Goal: Information Seeking & Learning: Learn about a topic

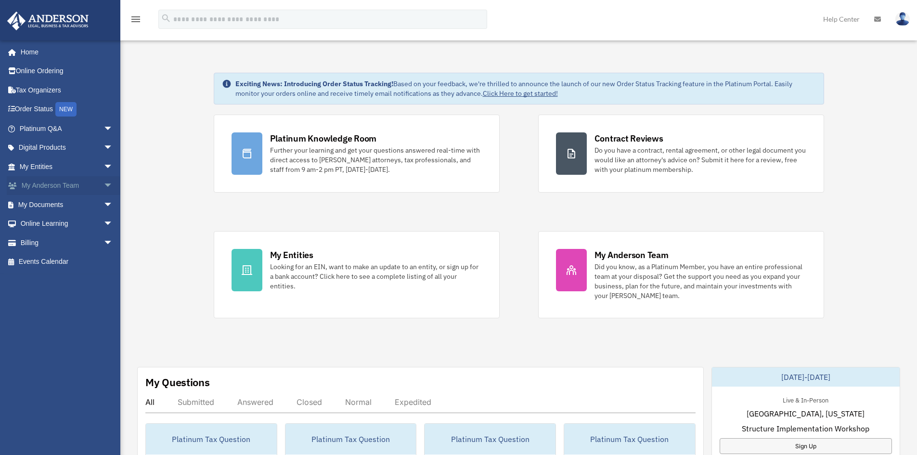
click at [104, 188] on span "arrow_drop_down" at bounding box center [112, 186] width 19 height 20
click at [87, 127] on link "Platinum Q&A arrow_drop_down" at bounding box center [67, 128] width 121 height 19
click at [103, 128] on span "arrow_drop_down" at bounding box center [112, 129] width 19 height 20
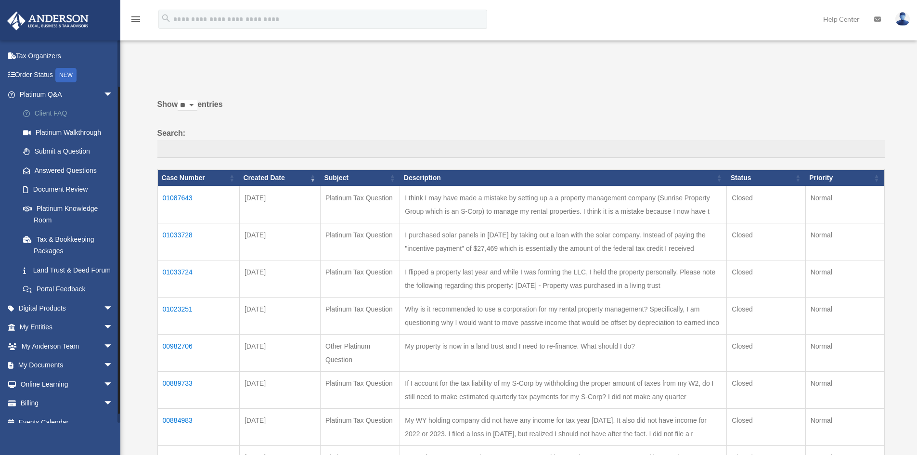
scroll to position [48, 0]
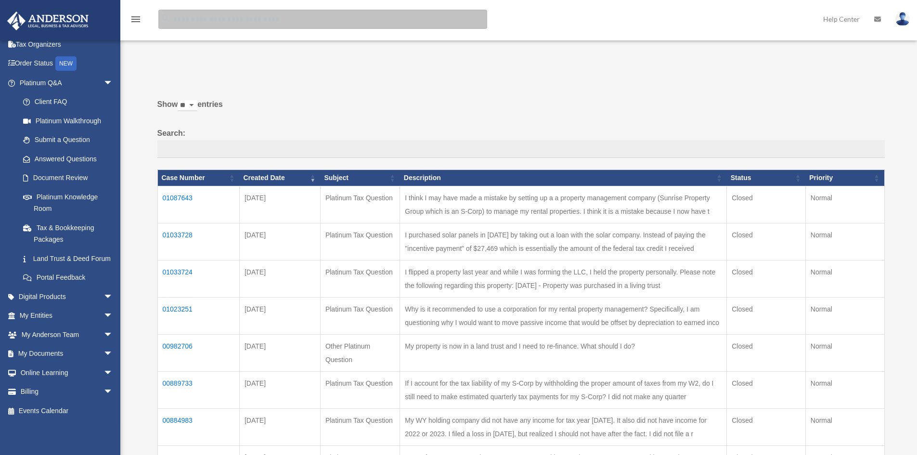
click at [172, 18] on input "search" at bounding box center [322, 19] width 329 height 19
type input "**********"
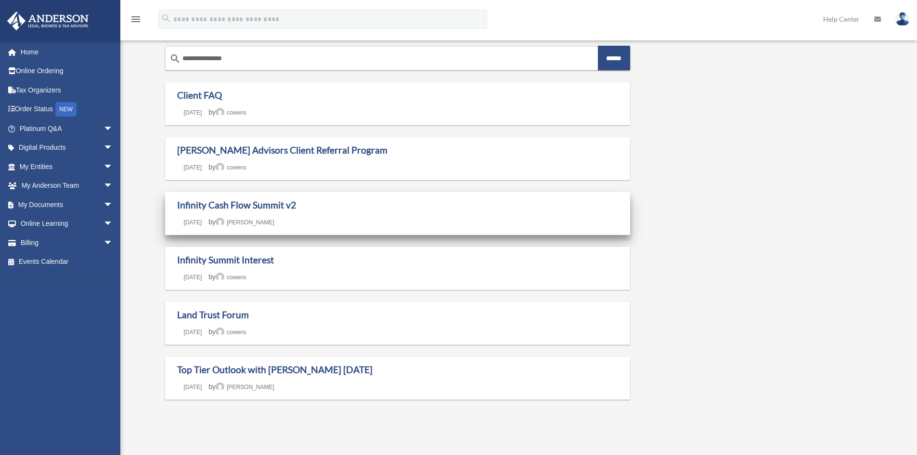
scroll to position [48, 0]
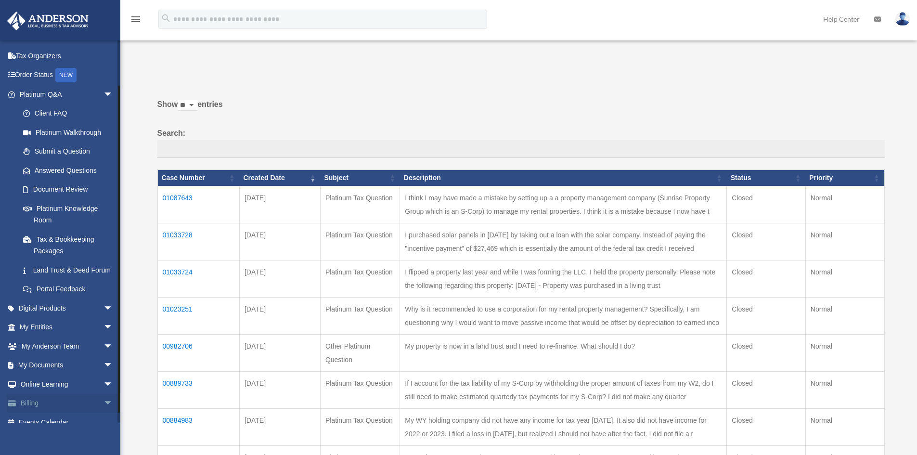
scroll to position [48, 0]
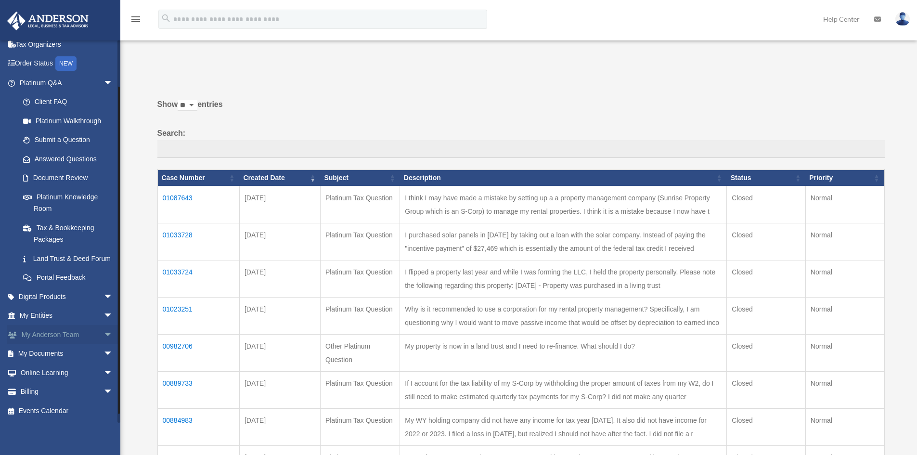
click at [103, 341] on span "arrow_drop_down" at bounding box center [112, 335] width 19 height 20
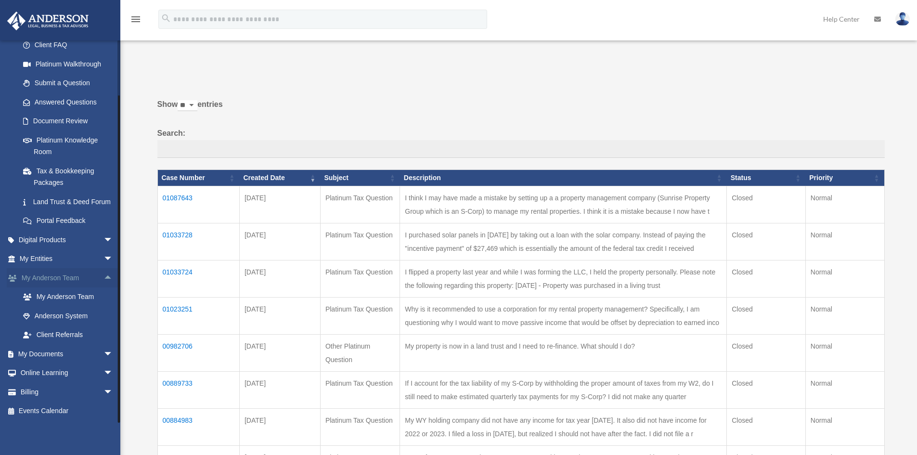
scroll to position [115, 0]
click at [74, 313] on link "Anderson System" at bounding box center [70, 315] width 114 height 19
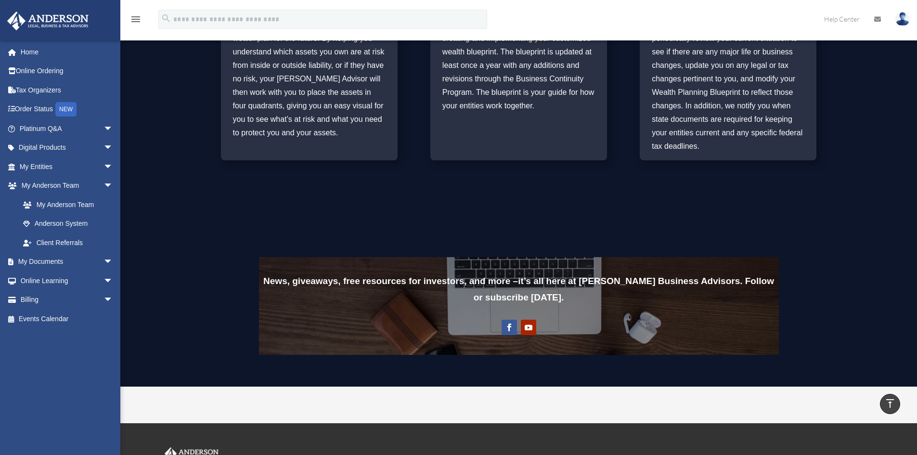
scroll to position [719, 0]
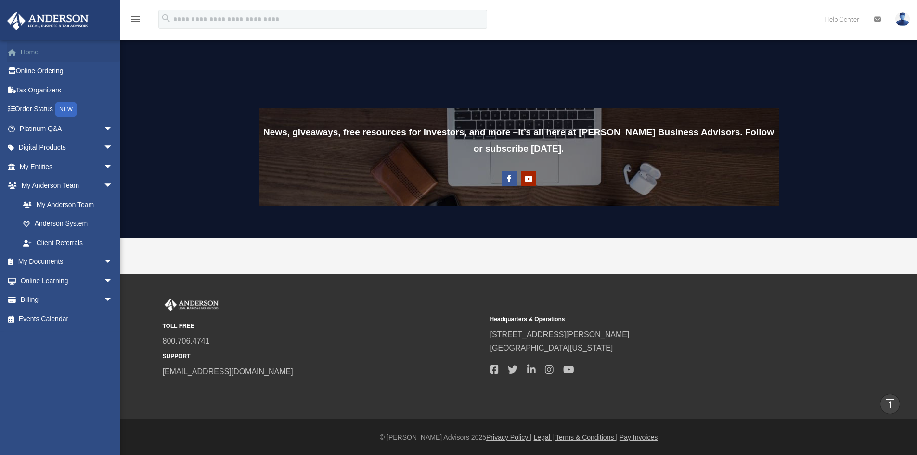
click at [27, 52] on link "Home" at bounding box center [67, 51] width 121 height 19
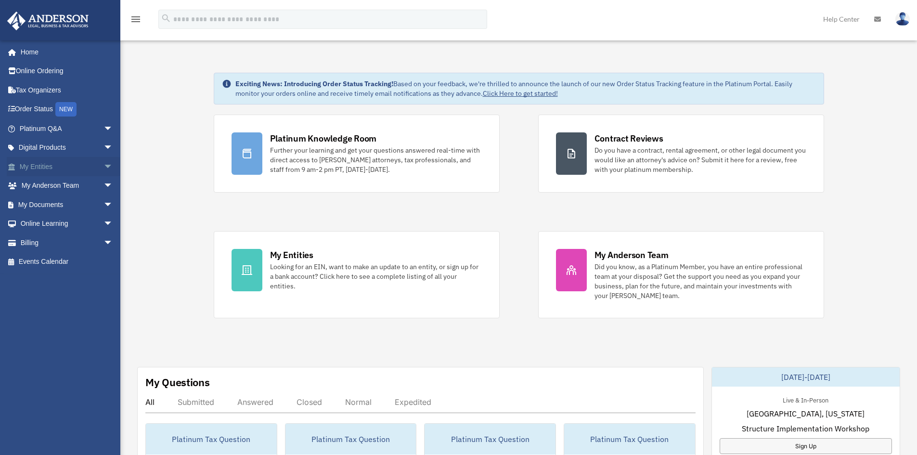
click at [103, 171] on span "arrow_drop_down" at bounding box center [112, 167] width 19 height 20
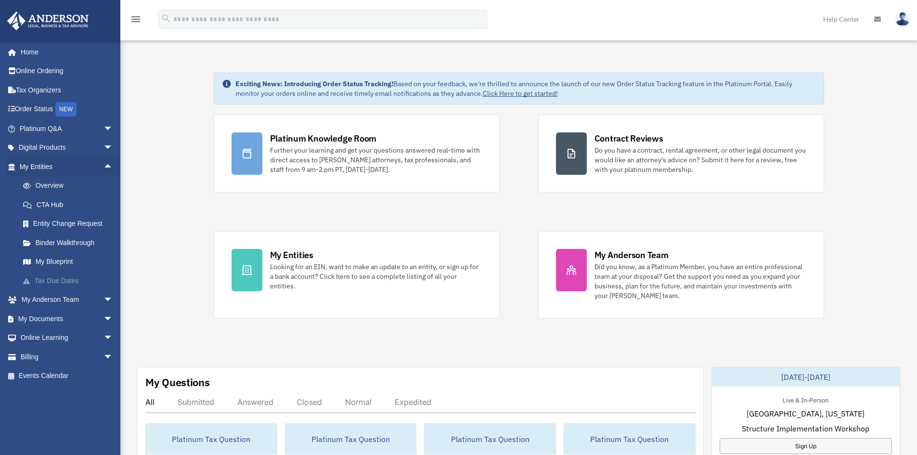
click at [72, 282] on link "Tax Due Dates" at bounding box center [70, 280] width 114 height 19
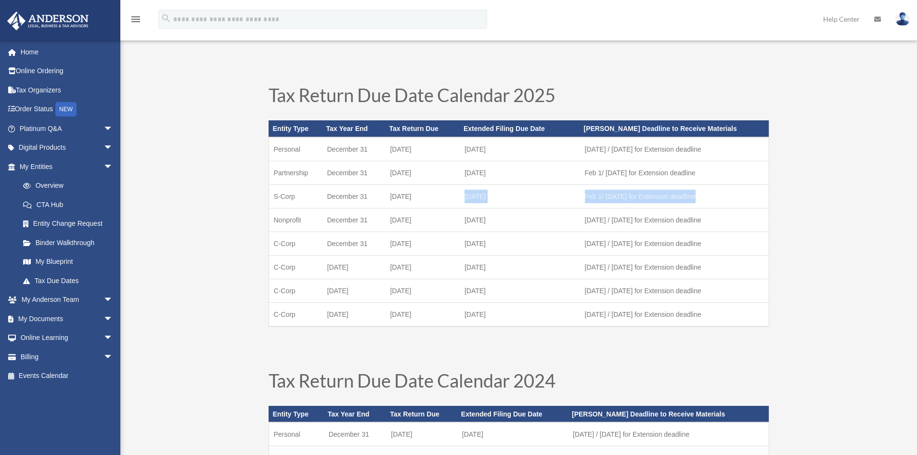
drag, startPoint x: 464, startPoint y: 196, endPoint x: 721, endPoint y: 195, distance: 257.4
click at [721, 195] on tr "S-Corp December 31 March 17 September 15 Feb 1/ July 1 for Extension deadline" at bounding box center [519, 196] width 500 height 24
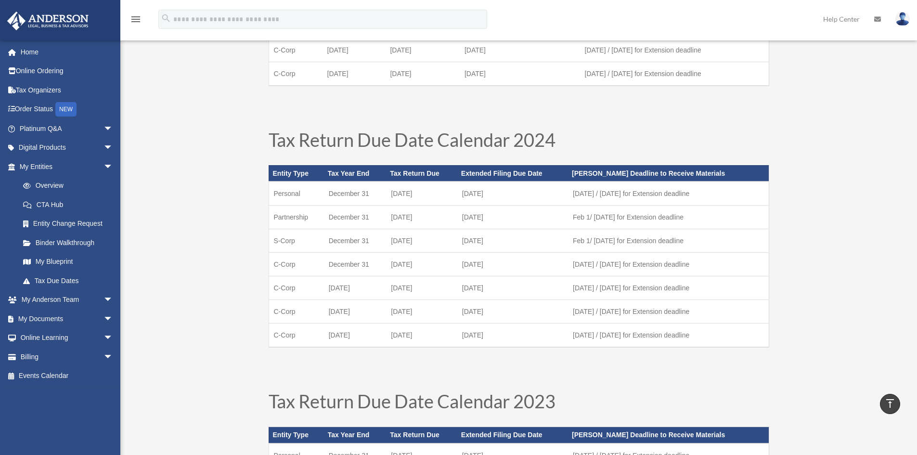
scroll to position [144, 0]
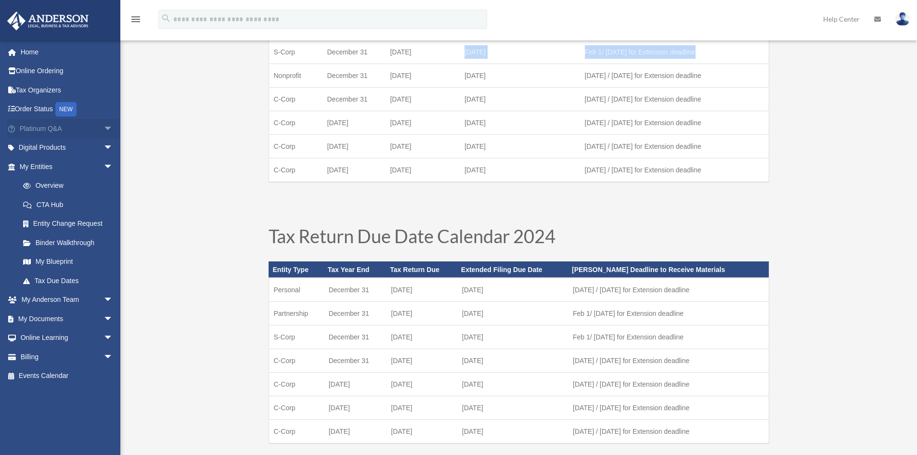
click at [103, 128] on span "arrow_drop_down" at bounding box center [112, 129] width 19 height 20
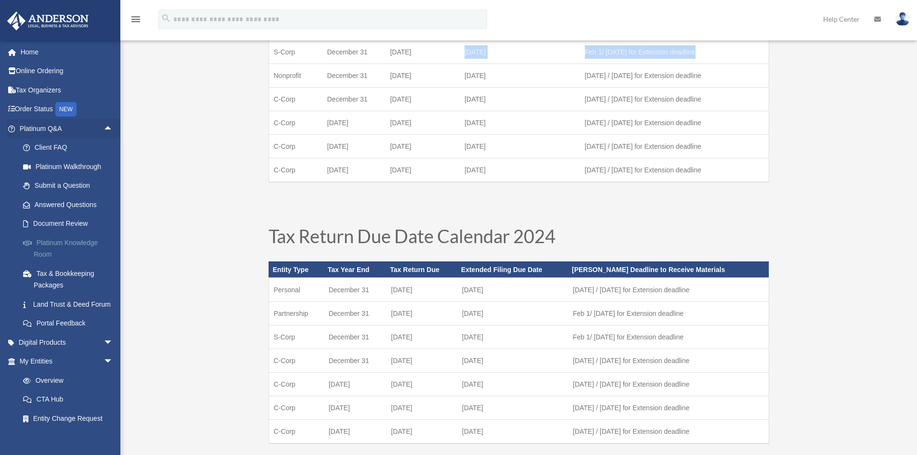
click at [46, 245] on link "Platinum Knowledge Room" at bounding box center [70, 248] width 114 height 31
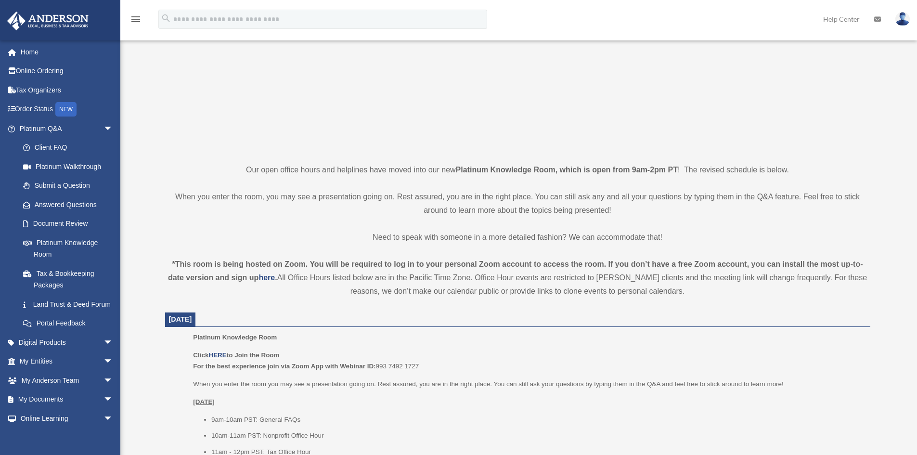
scroll to position [144, 0]
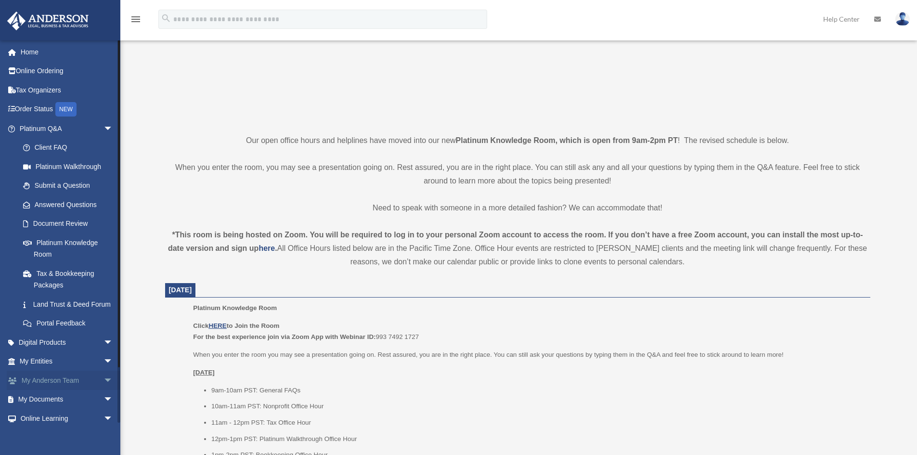
click at [103, 390] on span "arrow_drop_down" at bounding box center [112, 381] width 19 height 20
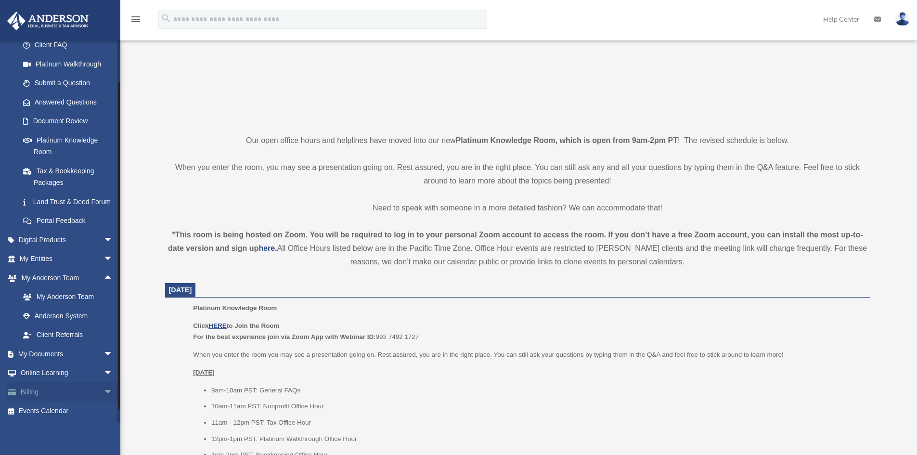
scroll to position [115, 0]
click at [75, 296] on link "My Anderson Team" at bounding box center [70, 296] width 114 height 19
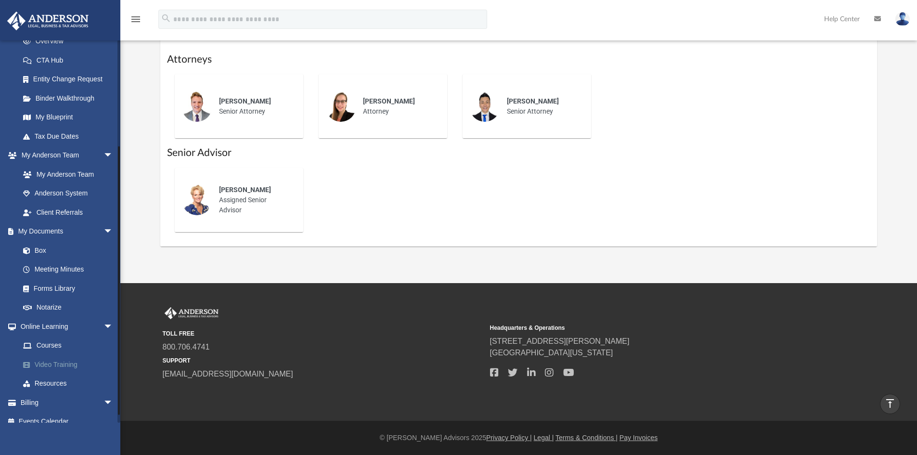
scroll to position [155, 0]
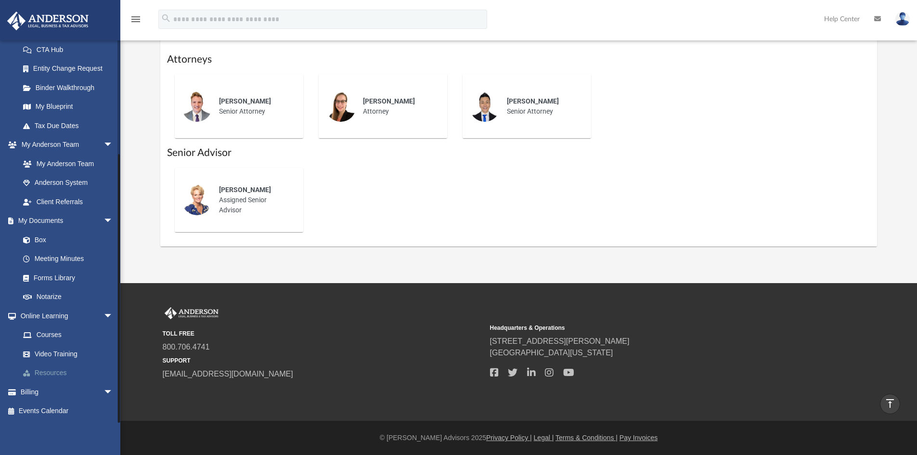
click at [58, 373] on link "Resources" at bounding box center [70, 372] width 114 height 19
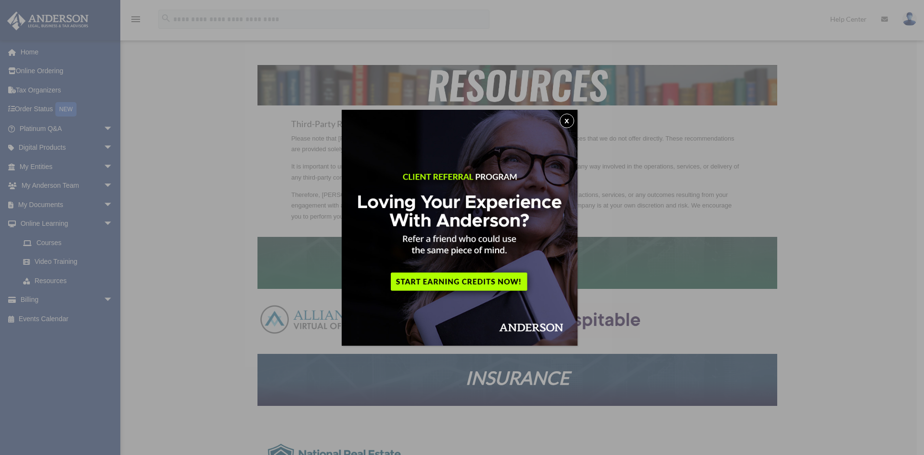
click at [574, 119] on button "x" at bounding box center [567, 121] width 14 height 14
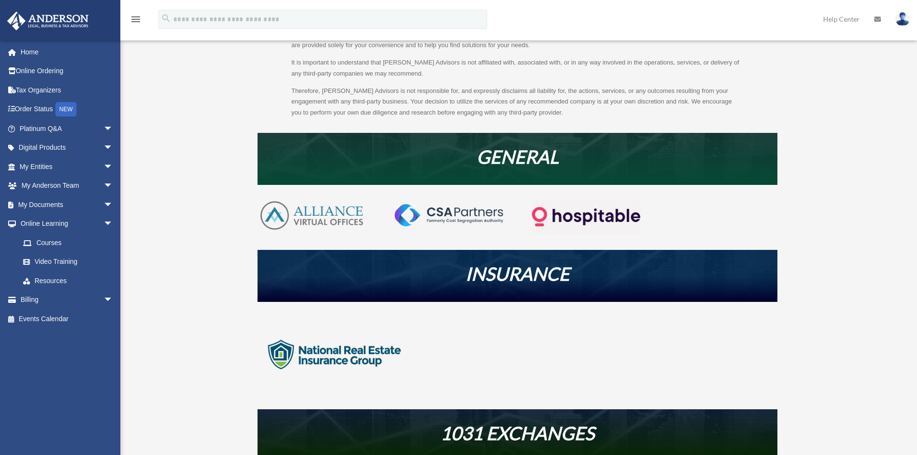
scroll to position [48, 0]
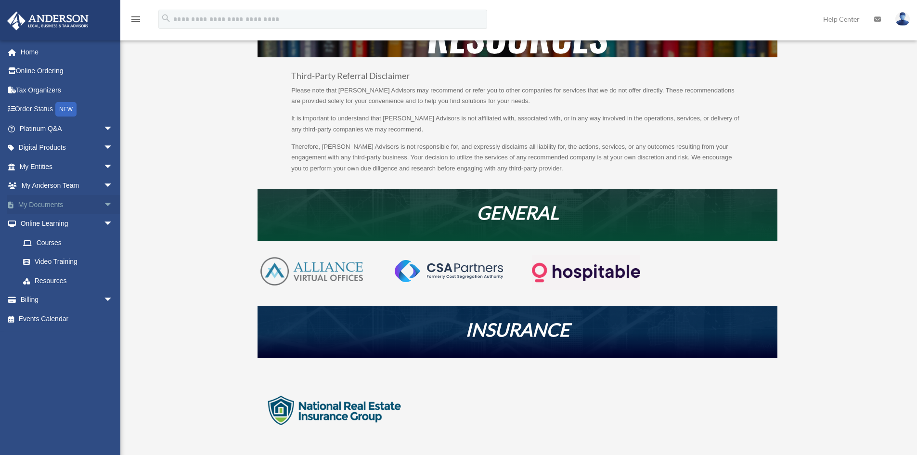
click at [103, 206] on span "arrow_drop_down" at bounding box center [112, 205] width 19 height 20
click at [103, 145] on span "arrow_drop_down" at bounding box center [112, 148] width 19 height 20
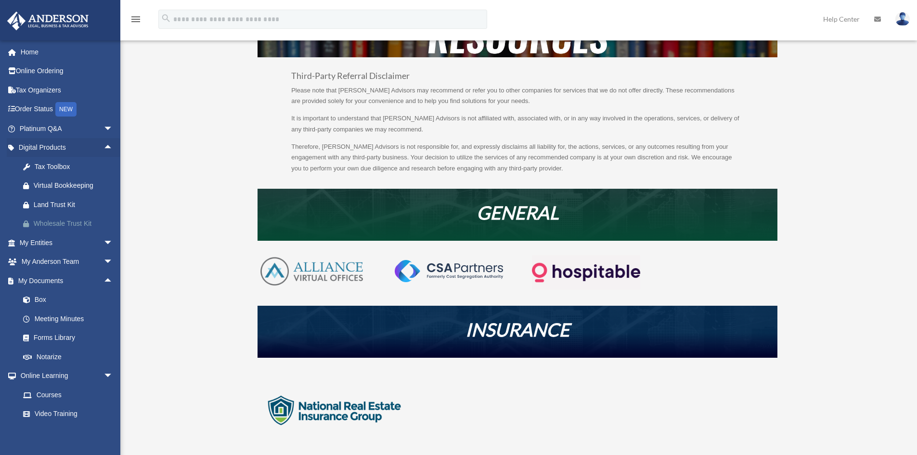
click at [66, 221] on div "Wholesale Trust Kit" at bounding box center [75, 224] width 82 height 12
click at [103, 242] on span "arrow_drop_down" at bounding box center [112, 243] width 19 height 20
click at [103, 374] on span "arrow_drop_down" at bounding box center [112, 376] width 19 height 20
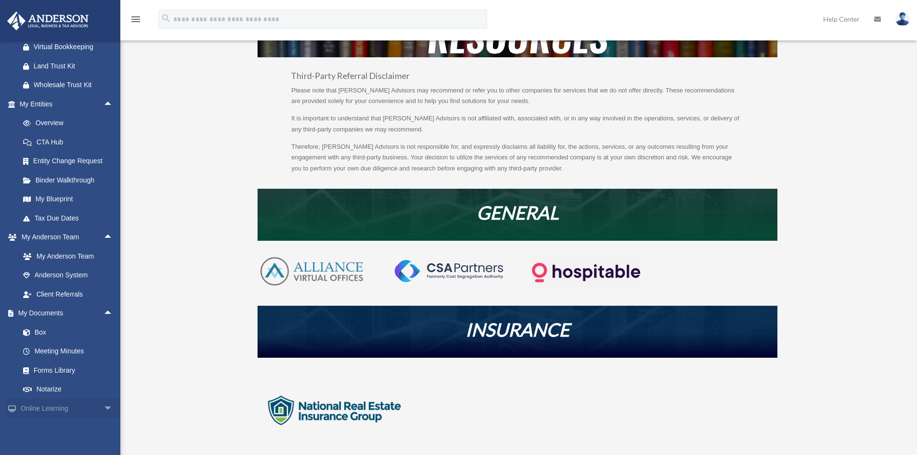
scroll to position [192, 0]
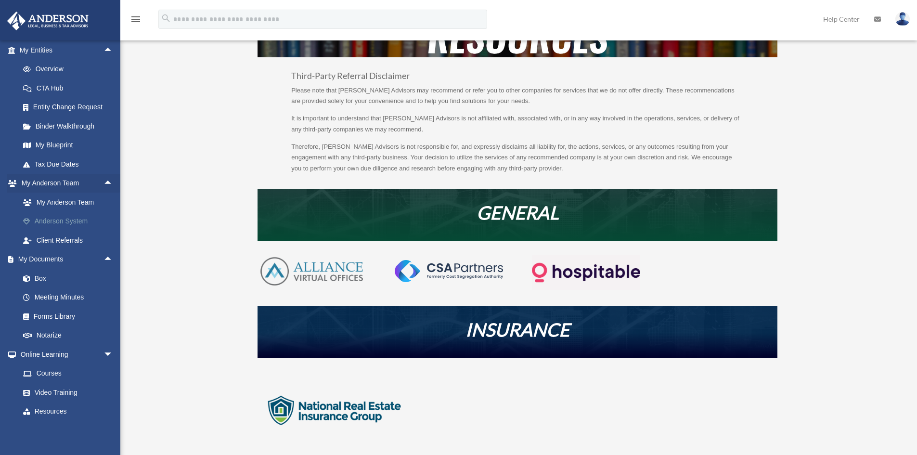
click at [76, 219] on link "Anderson System" at bounding box center [70, 221] width 114 height 19
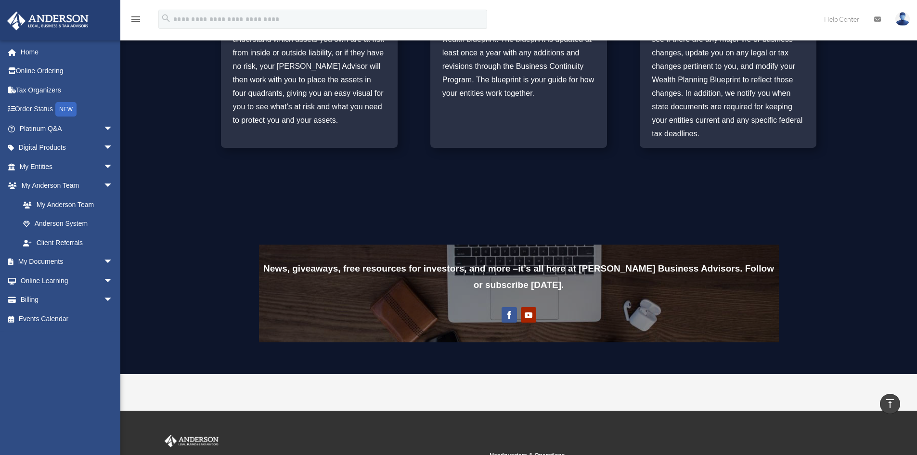
scroll to position [719, 0]
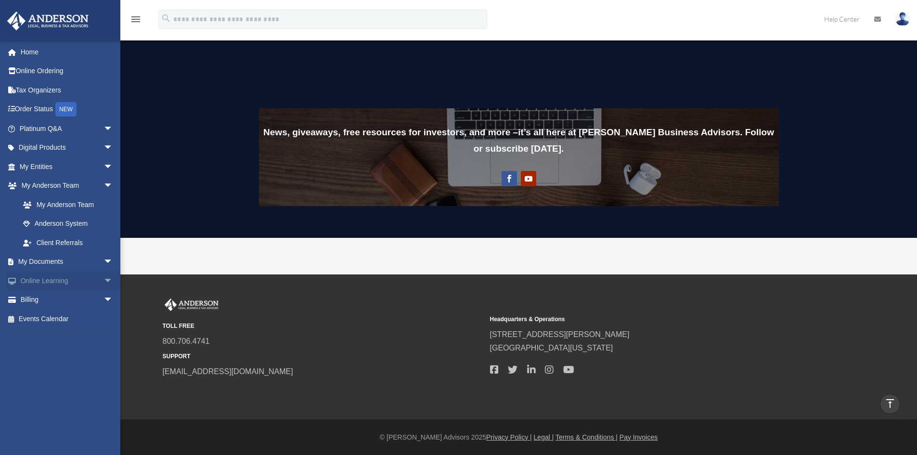
click at [103, 281] on span "arrow_drop_down" at bounding box center [112, 281] width 19 height 20
click at [49, 303] on link "Courses" at bounding box center [70, 299] width 114 height 19
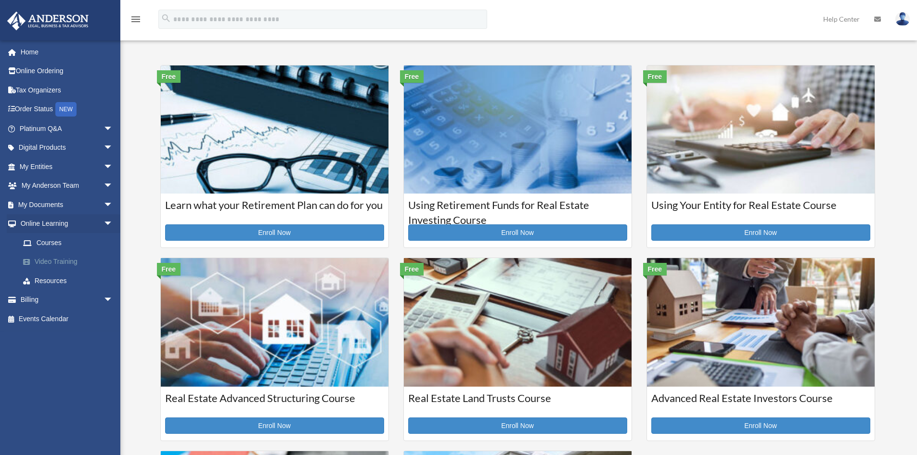
click at [72, 260] on link "Video Training" at bounding box center [70, 261] width 114 height 19
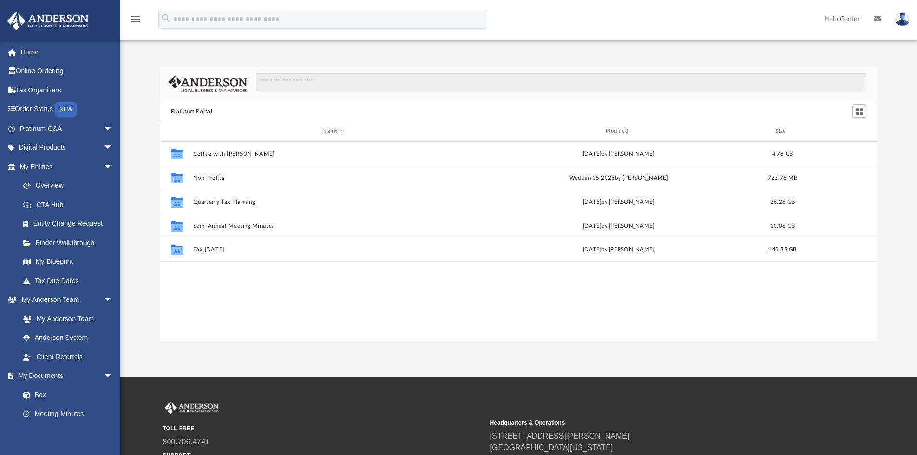
scroll to position [212, 709]
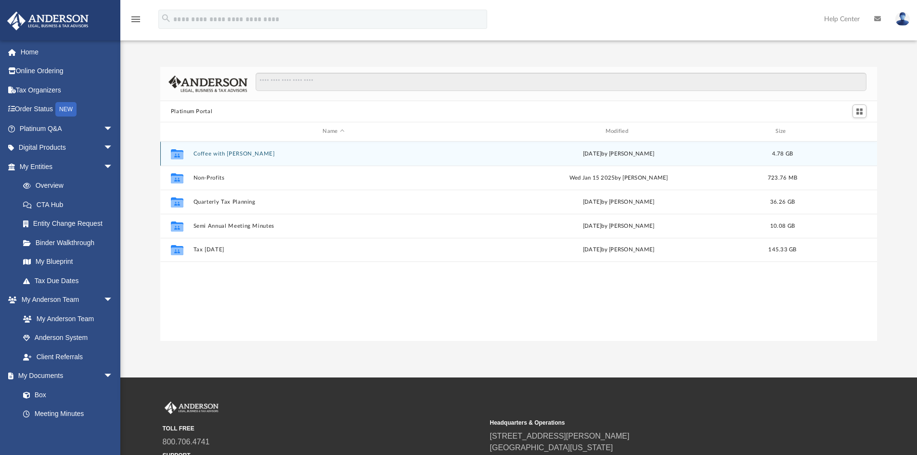
click at [229, 151] on button "Coffee with [PERSON_NAME]" at bounding box center [333, 154] width 281 height 6
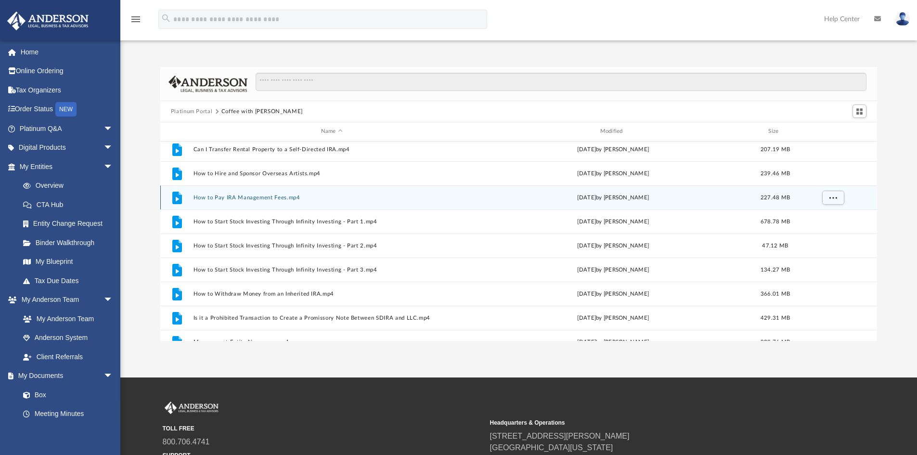
scroll to position [186, 0]
